Goal: Communication & Community: Participate in discussion

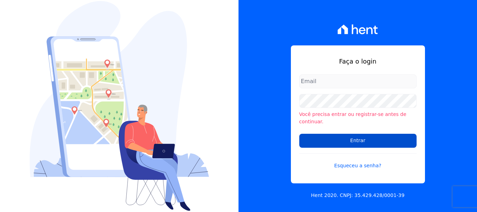
type input "[EMAIL_ADDRESS][DOMAIN_NAME]"
click at [331, 136] on input "Entrar" at bounding box center [357, 141] width 117 height 14
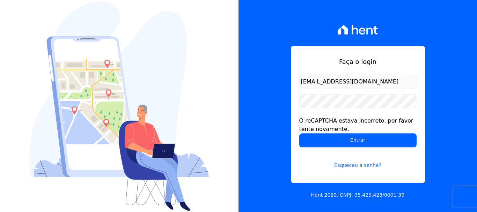
click at [331, 136] on input "Entrar" at bounding box center [357, 140] width 117 height 14
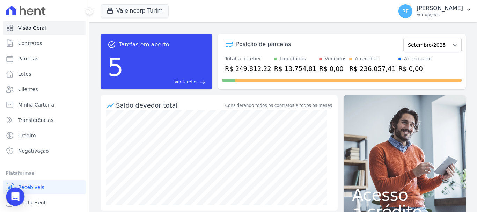
click at [20, 197] on div "Open Intercom Messenger" at bounding box center [15, 196] width 18 height 18
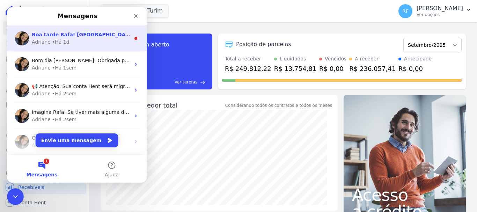
click at [100, 40] on div "Adriane • Há 1d" at bounding box center [81, 41] width 98 height 7
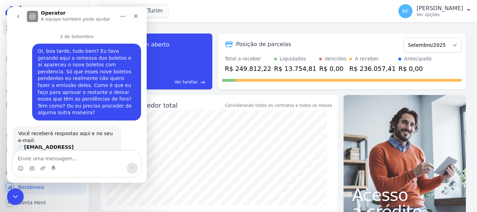
scroll to position [17, 0]
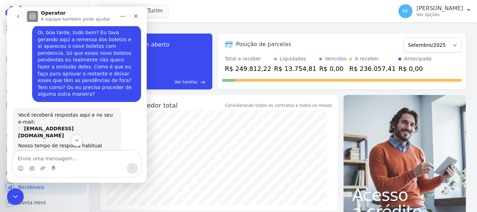
click at [15, 19] on button "go back" at bounding box center [18, 16] width 13 height 13
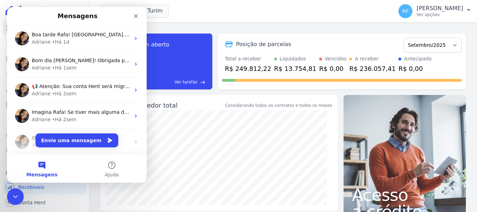
scroll to position [0, 0]
click at [107, 141] on icon "Envie uma mensagem" at bounding box center [110, 140] width 6 height 6
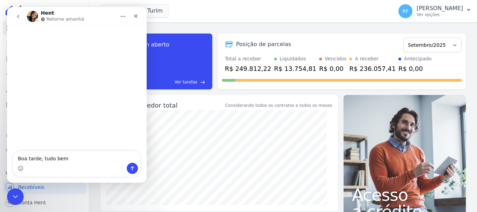
type textarea "Boa tarde, tudo bem?"
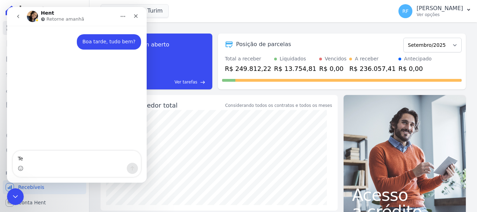
type textarea "T"
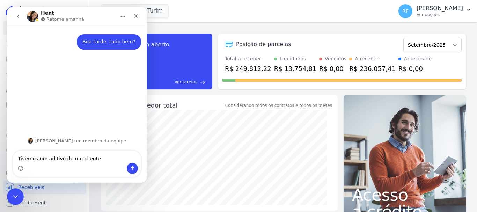
type textarea "Tivemos um aditivo de um cliente"
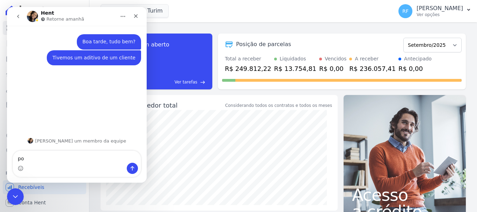
type textarea "p"
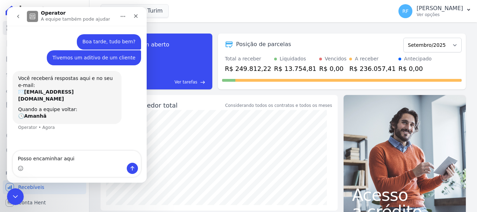
type textarea "Posso encaminhar aqui?"
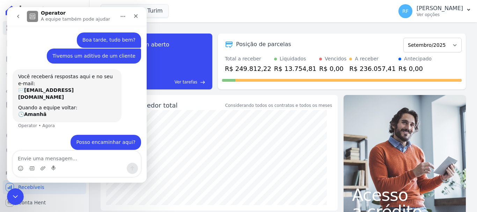
click at [74, 157] on textarea "Envie uma mensagem..." at bounding box center [77, 157] width 128 height 12
click at [11, 198] on icon "Encerramento do Messenger da Intercom" at bounding box center [14, 195] width 8 height 8
